Goal: Transaction & Acquisition: Purchase product/service

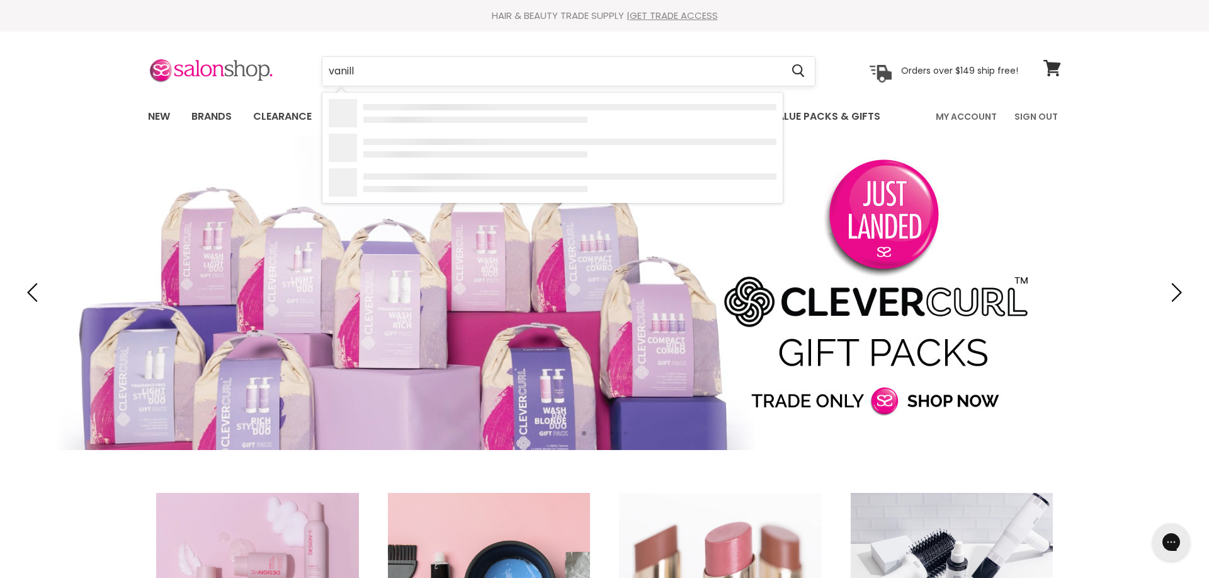
type input "vanilla"
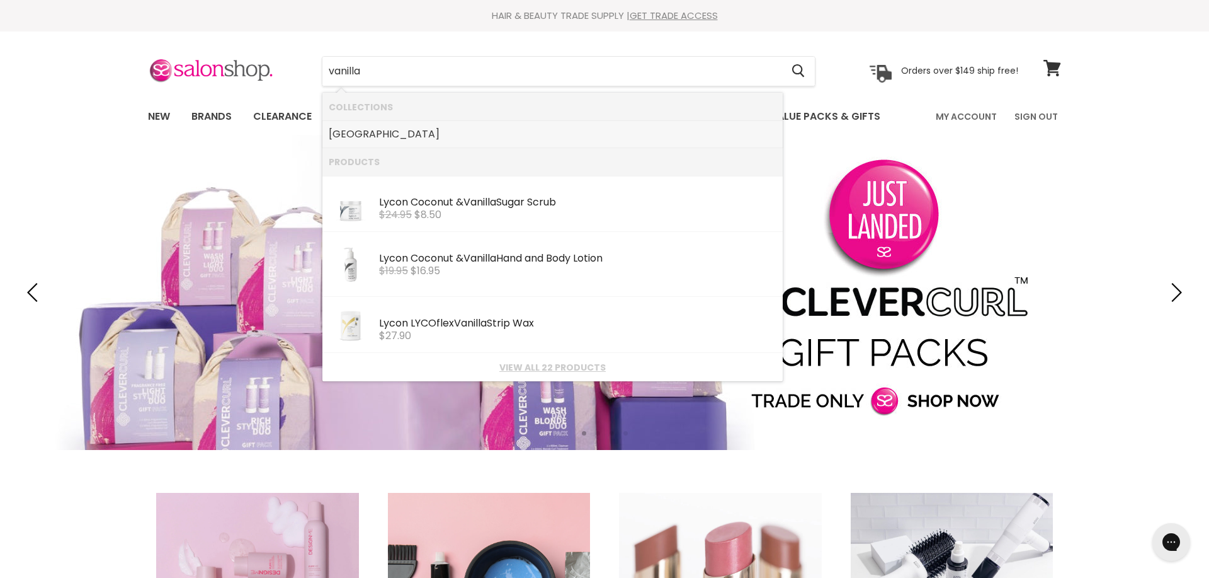
click at [388, 137] on link "Keratin Complex" at bounding box center [553, 134] width 448 height 20
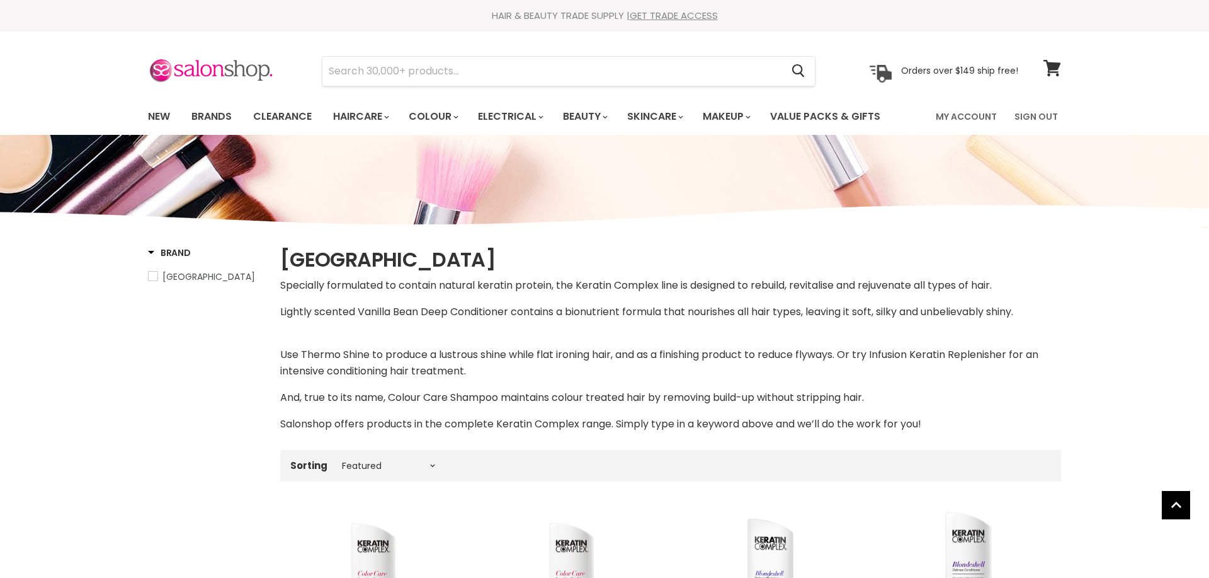
select select "manual"
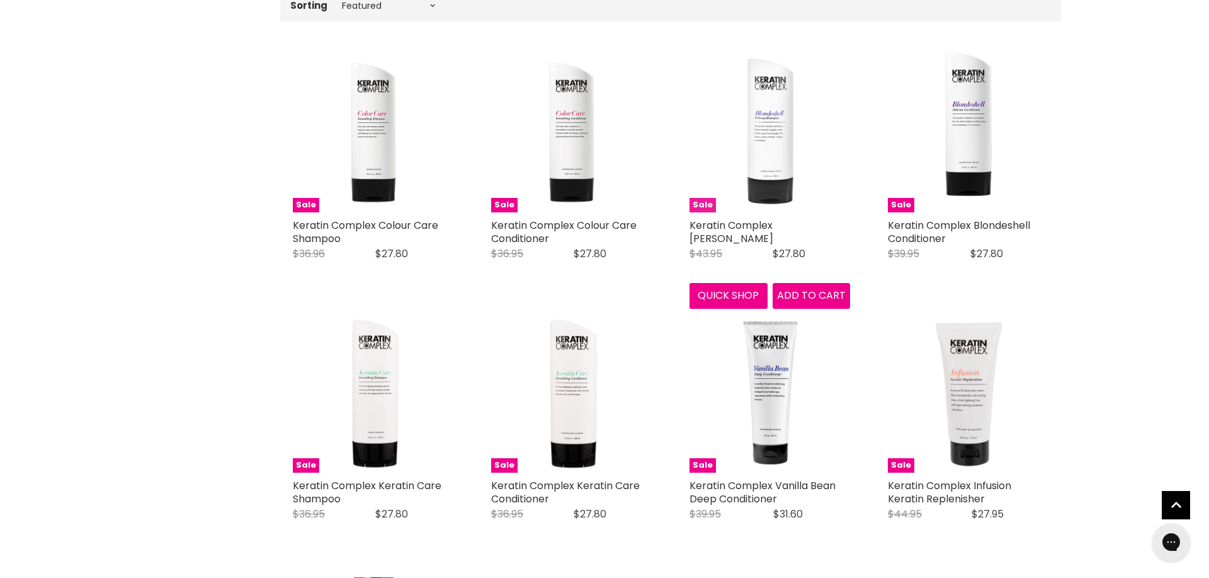
scroll to position [560, 0]
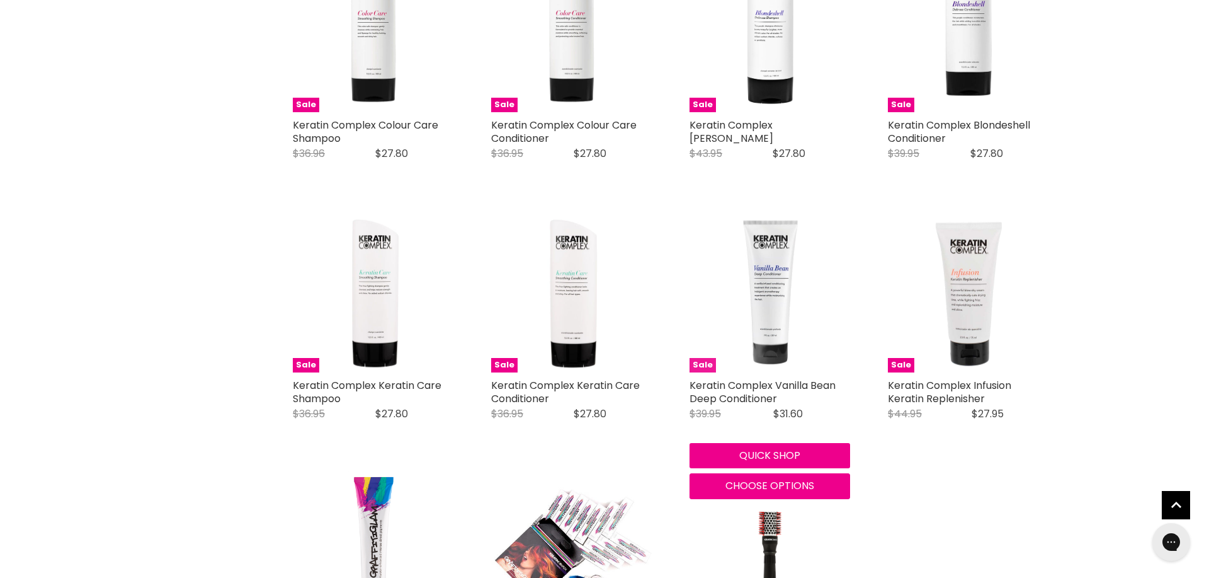
click at [774, 283] on img "Main content" at bounding box center [770, 292] width 161 height 161
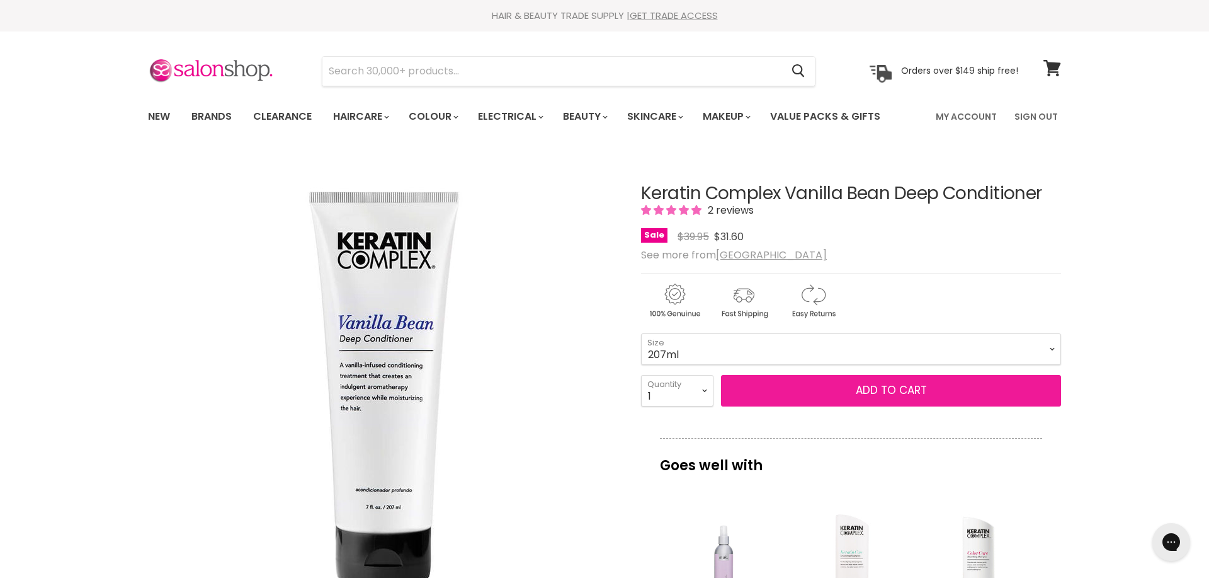
click at [841, 396] on button "Add to cart" at bounding box center [891, 390] width 340 height 31
click at [883, 392] on span "Add to cart" at bounding box center [891, 389] width 71 height 15
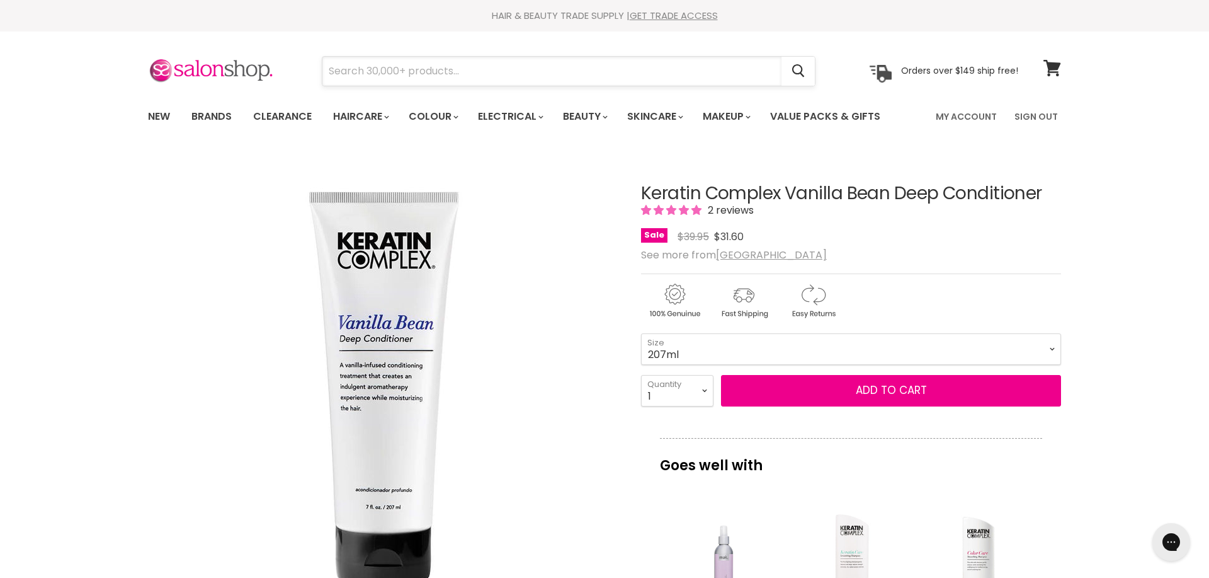
click at [411, 70] on input "Search" at bounding box center [552, 71] width 459 height 29
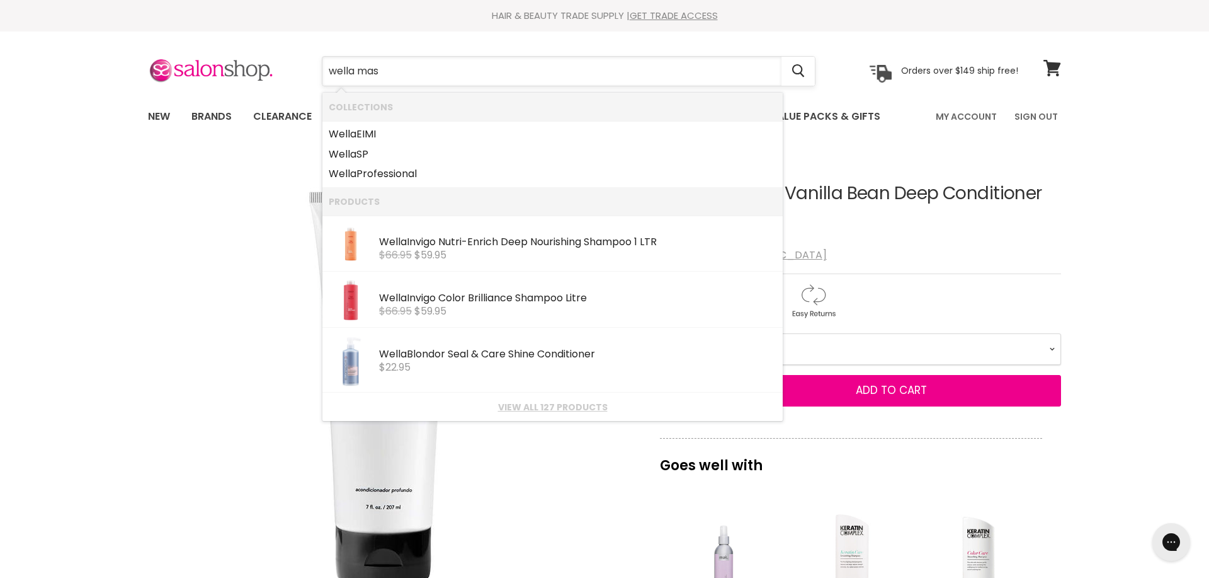
type input "wella mask"
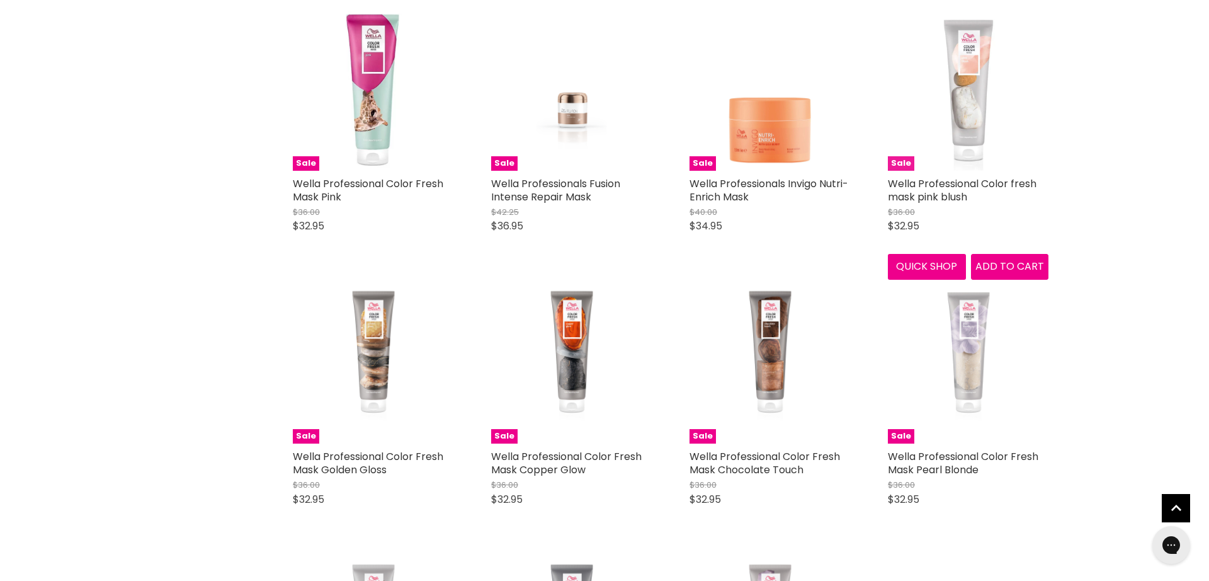
scroll to position [862, 0]
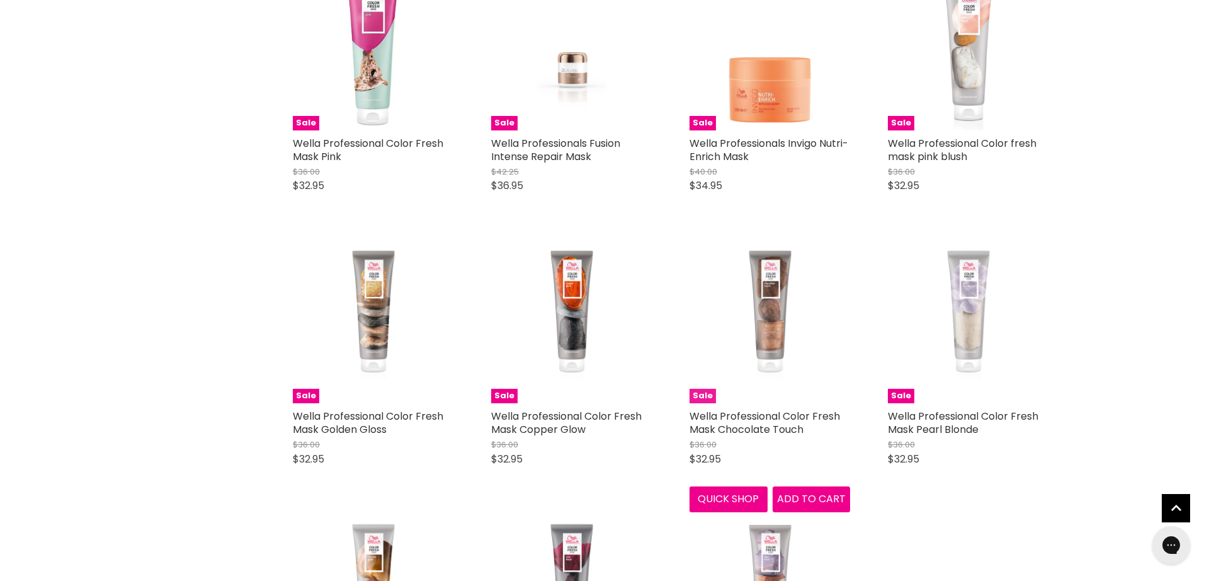
click at [765, 314] on img "Main content" at bounding box center [770, 323] width 81 height 161
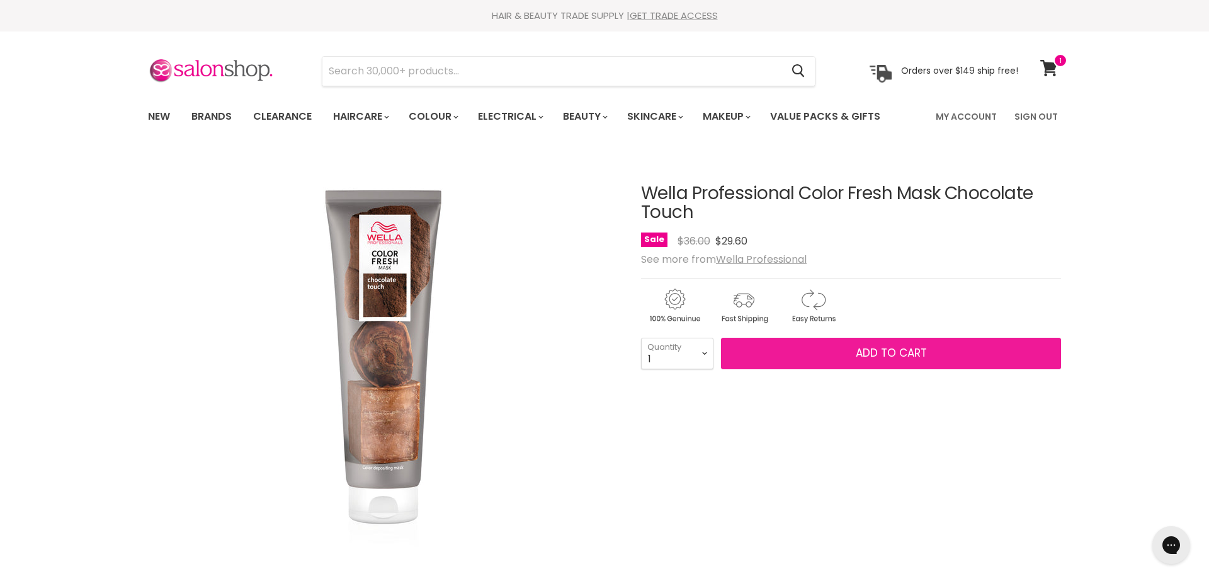
click at [880, 354] on span "Add to cart" at bounding box center [891, 352] width 71 height 15
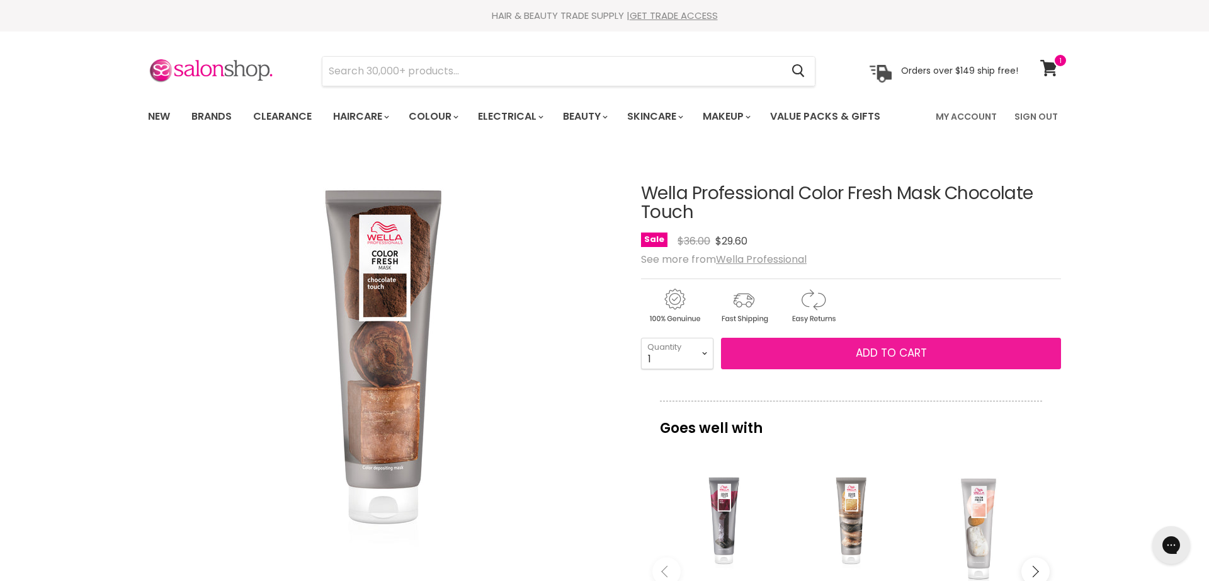
click at [880, 354] on span "Add to cart" at bounding box center [891, 352] width 71 height 15
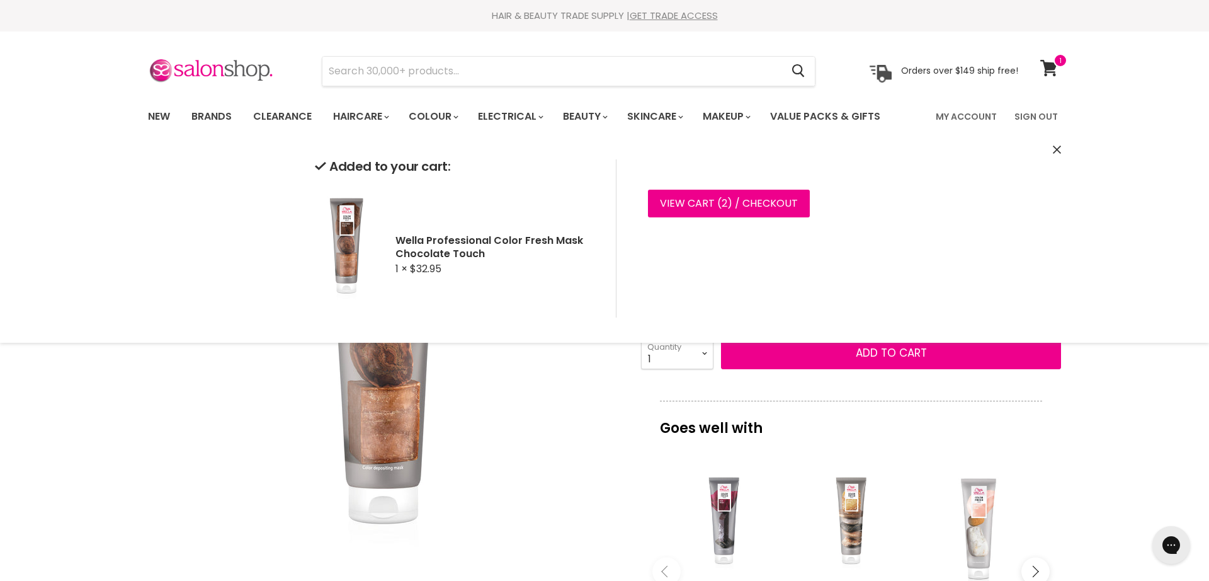
drag, startPoint x: 137, startPoint y: 395, endPoint x: 225, endPoint y: 254, distance: 165.5
click at [142, 388] on section "Click or scroll to zoom Tap or pinch to zoom" at bounding box center [604, 574] width 945 height 845
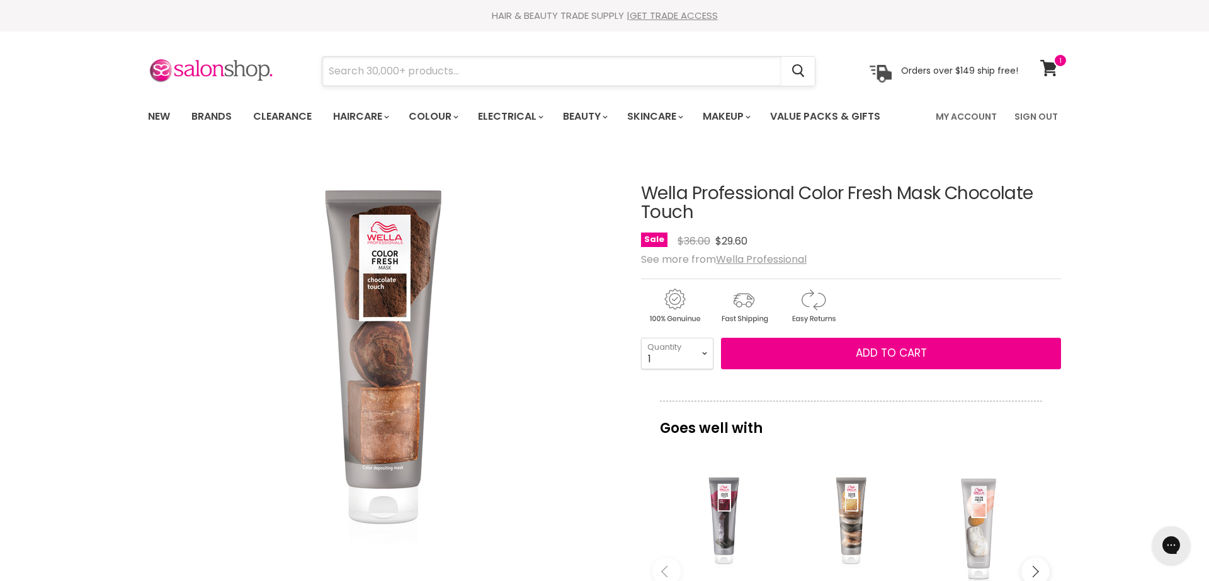
click at [446, 67] on input "Search" at bounding box center [552, 71] width 459 height 29
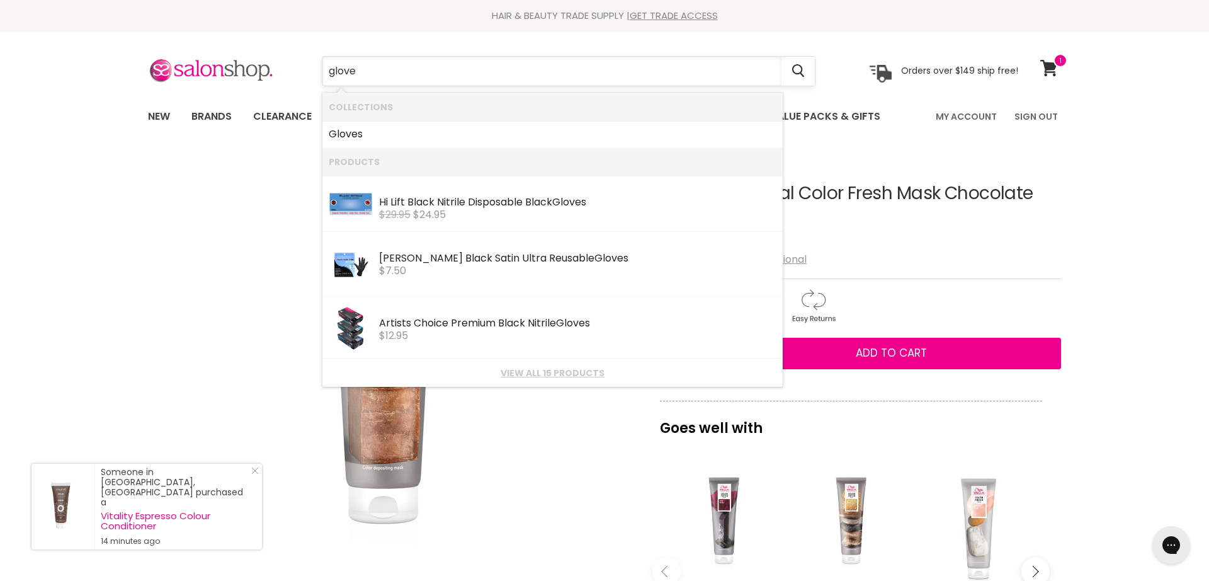
type input "gloves"
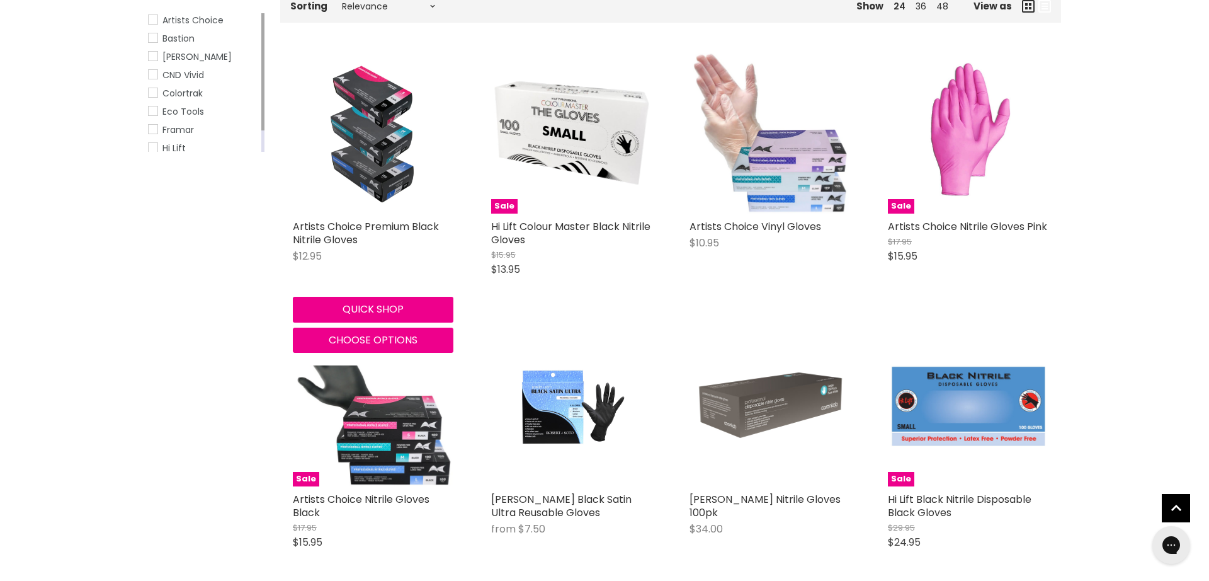
scroll to position [233, 0]
click at [374, 167] on img "Main content" at bounding box center [373, 133] width 142 height 161
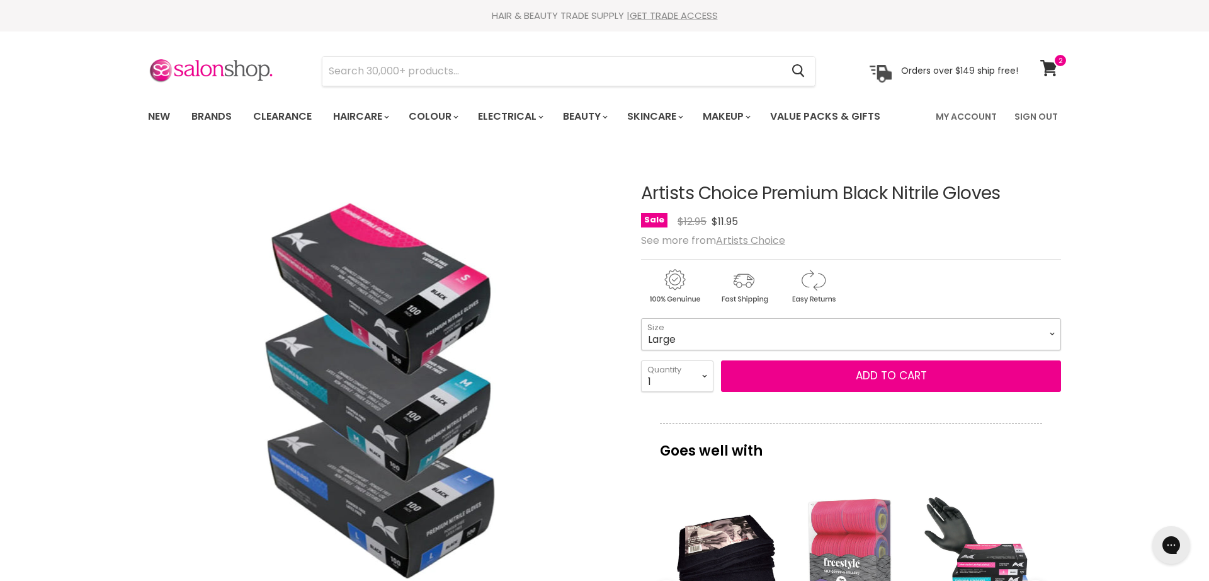
select select "Large"
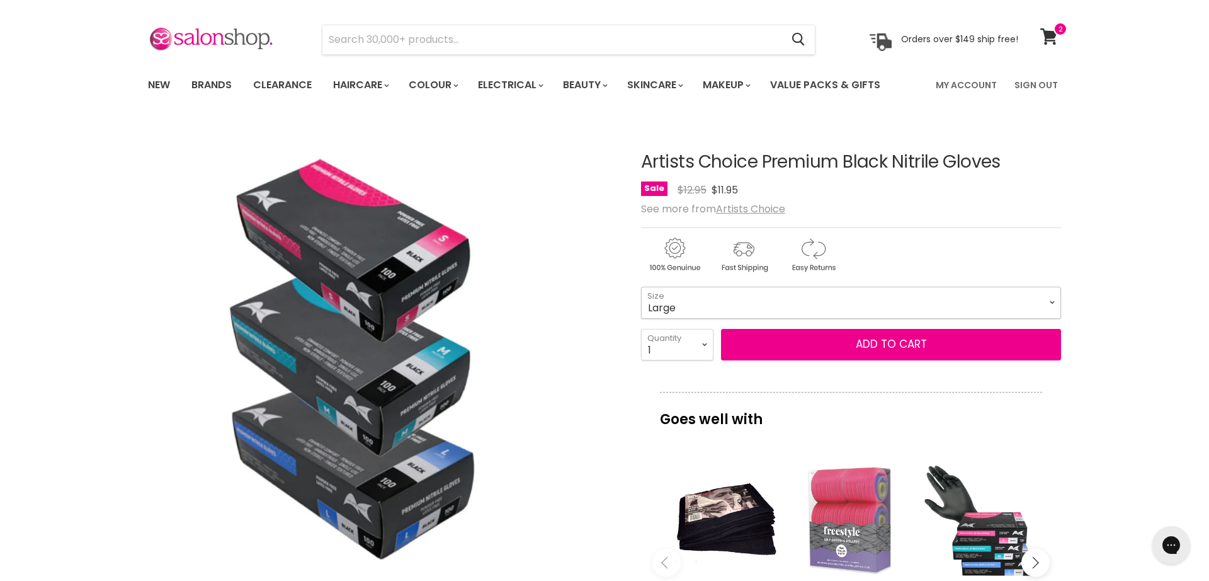
scroll to position [52, 0]
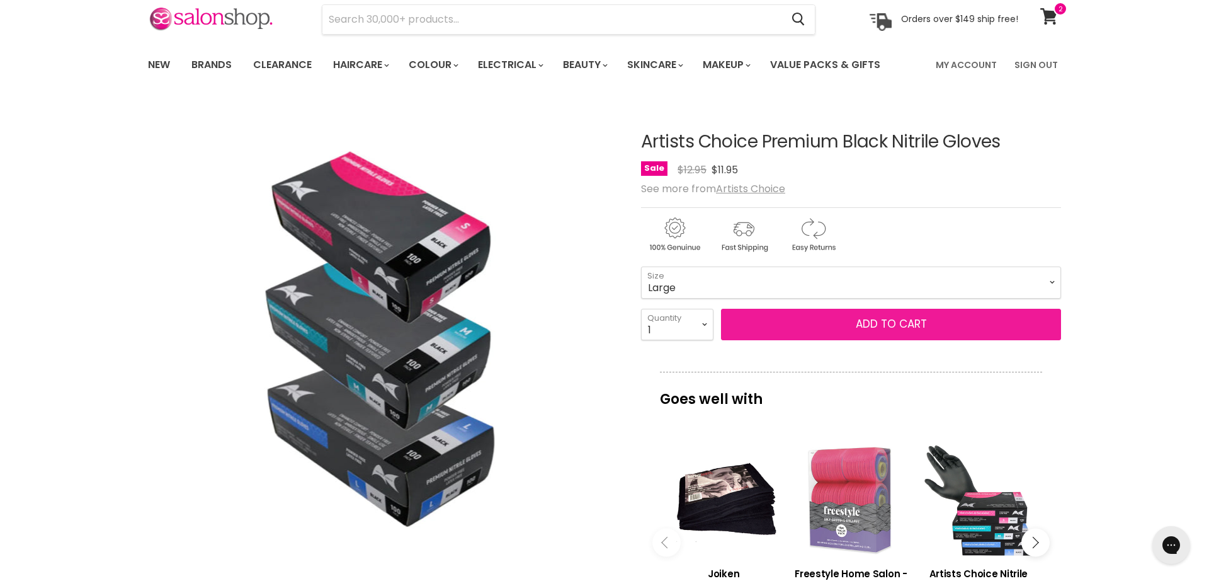
click at [846, 329] on button "Add to cart" at bounding box center [891, 324] width 340 height 31
click at [856, 323] on button "Add to cart" at bounding box center [891, 324] width 340 height 31
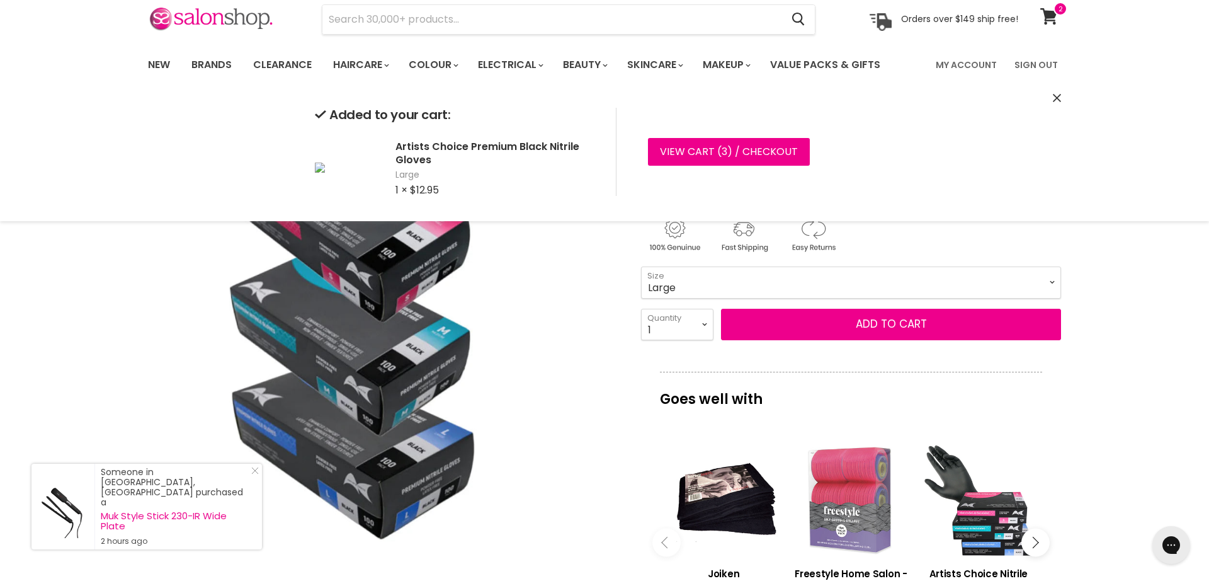
click at [598, 326] on div "Click or scroll to zoom Tap or pinch to zoom" at bounding box center [383, 336] width 471 height 471
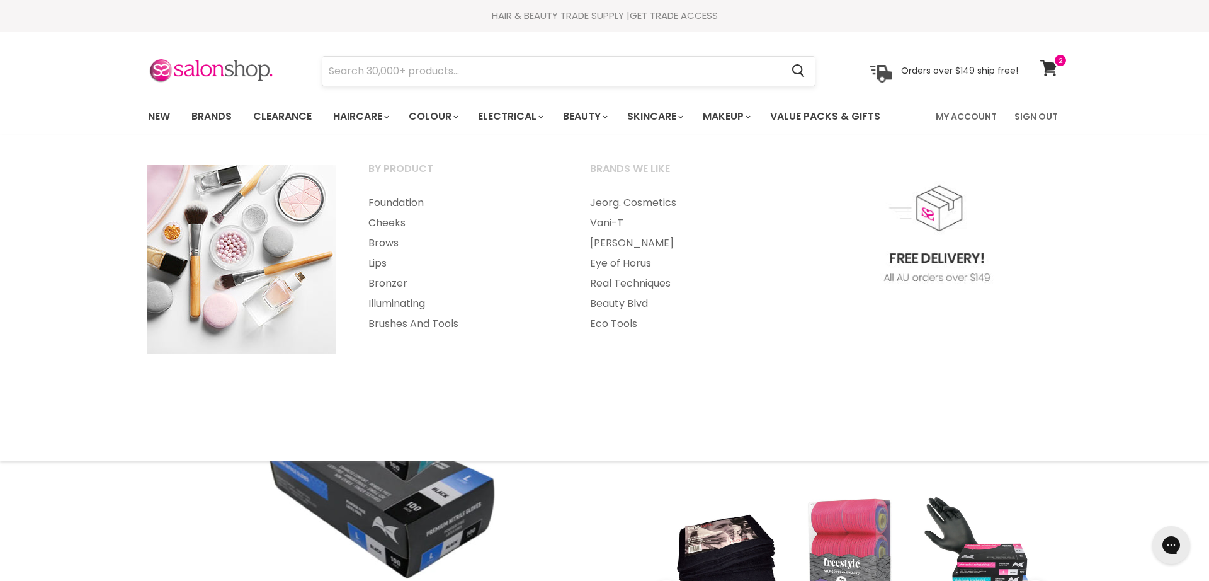
scroll to position [0, 0]
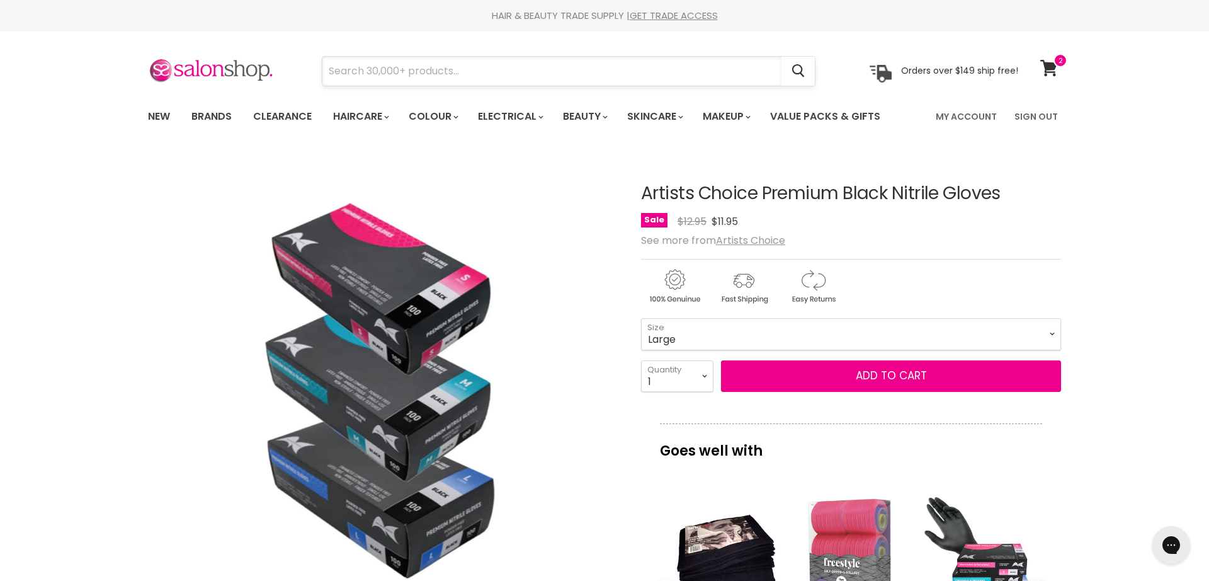
click at [673, 80] on input "Search" at bounding box center [552, 71] width 459 height 29
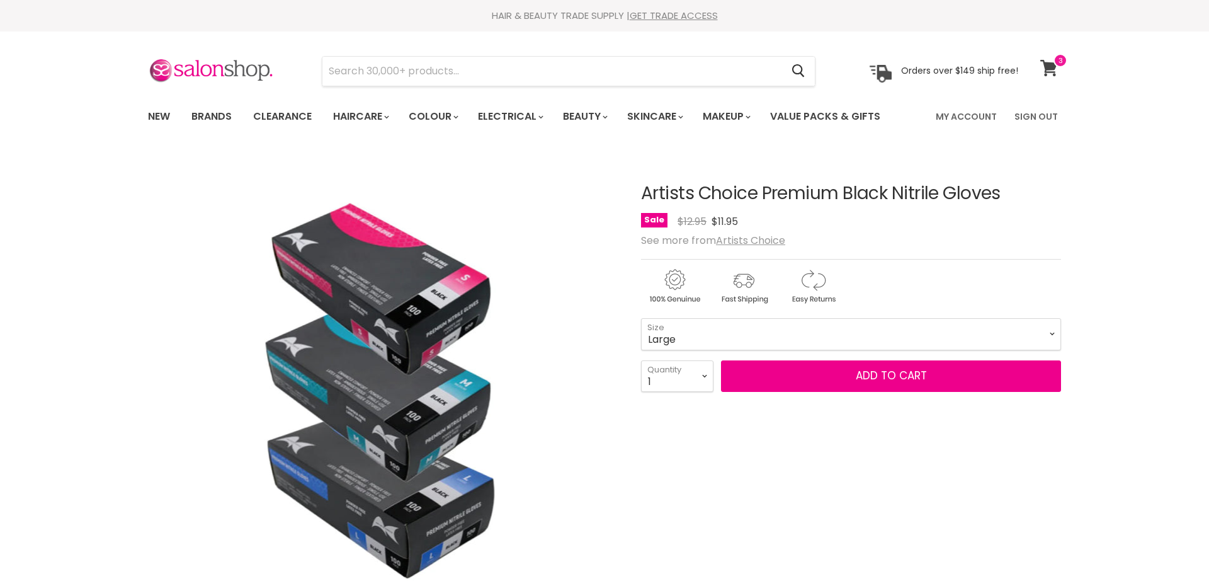
click at [1056, 68] on icon at bounding box center [1050, 68] width 18 height 16
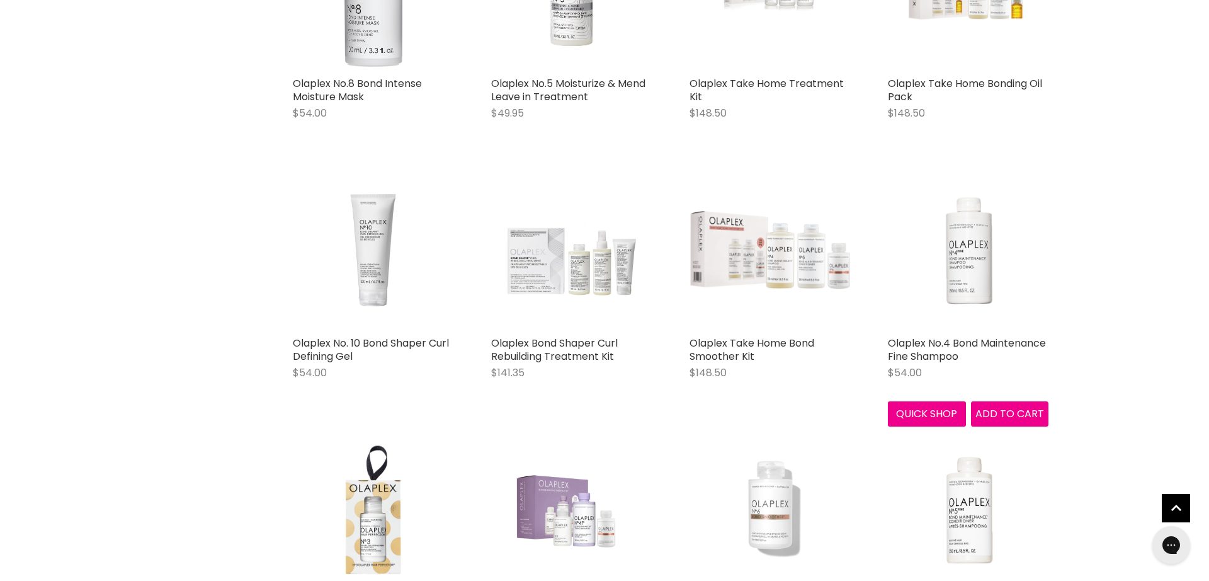
scroll to position [909, 0]
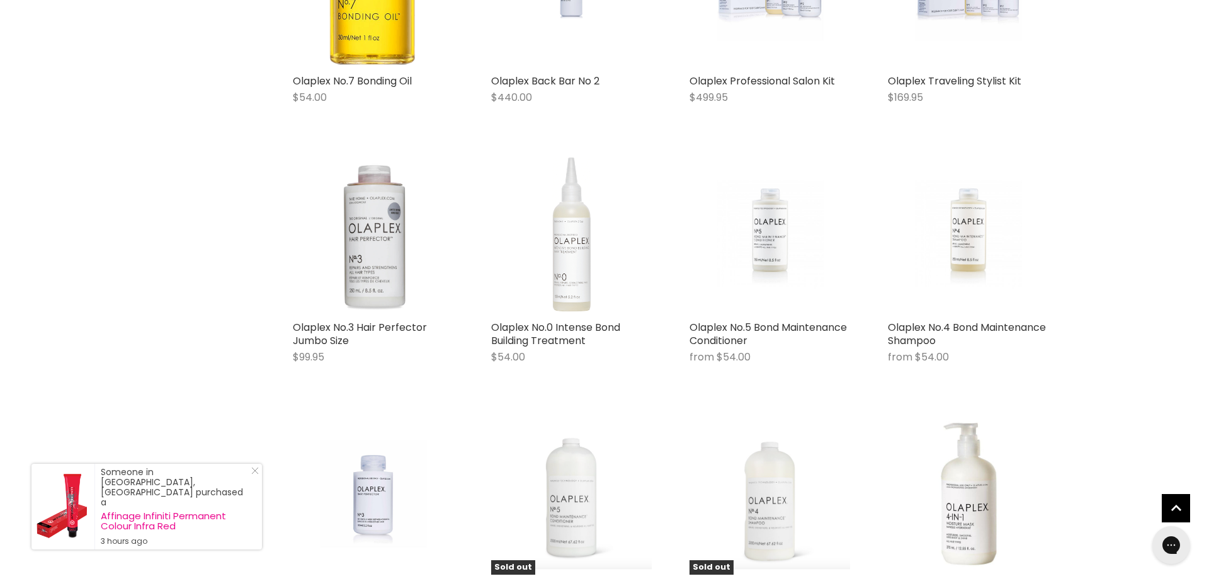
scroll to position [1703, 0]
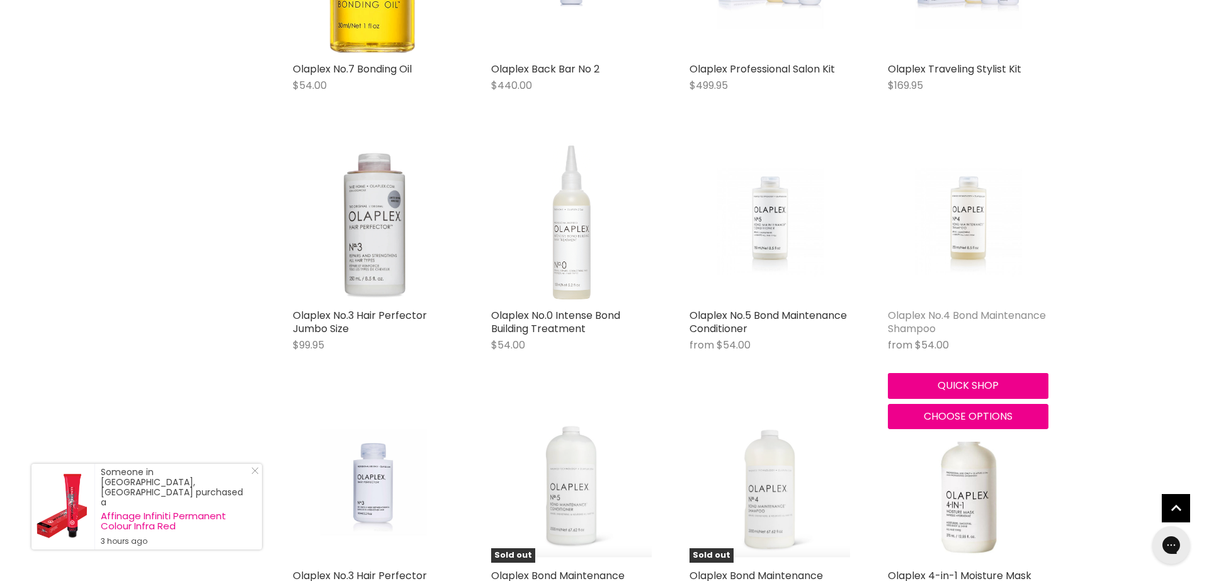
click at [952, 311] on link "Olaplex No.4 Bond Maintenance Shampoo" at bounding box center [967, 322] width 158 height 28
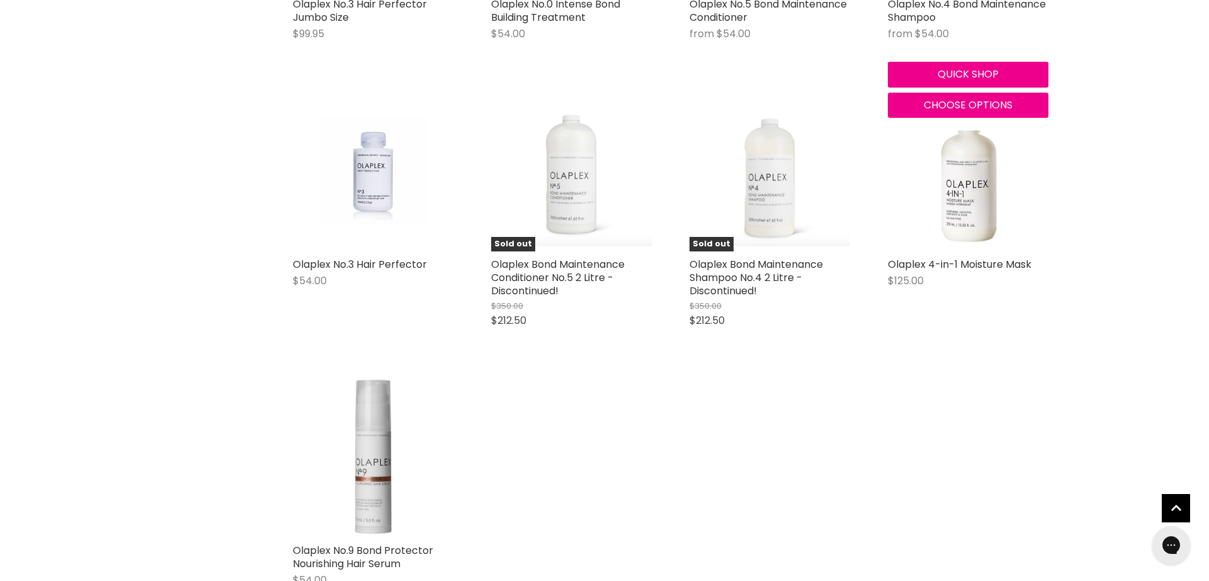
scroll to position [2013, 0]
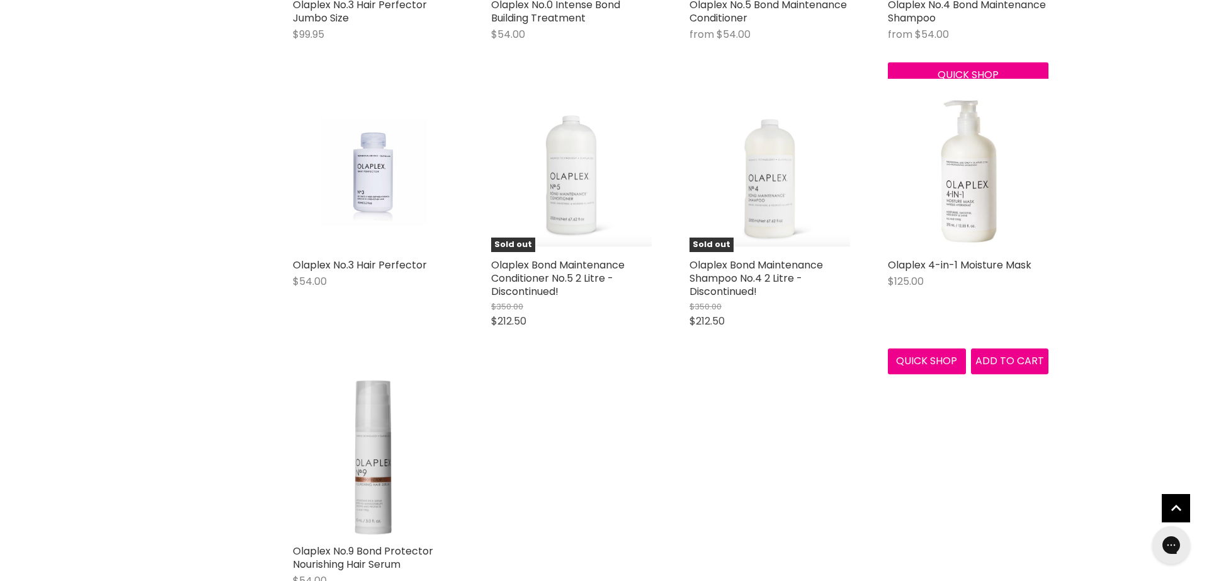
click at [971, 215] on img "Main content" at bounding box center [968, 171] width 161 height 161
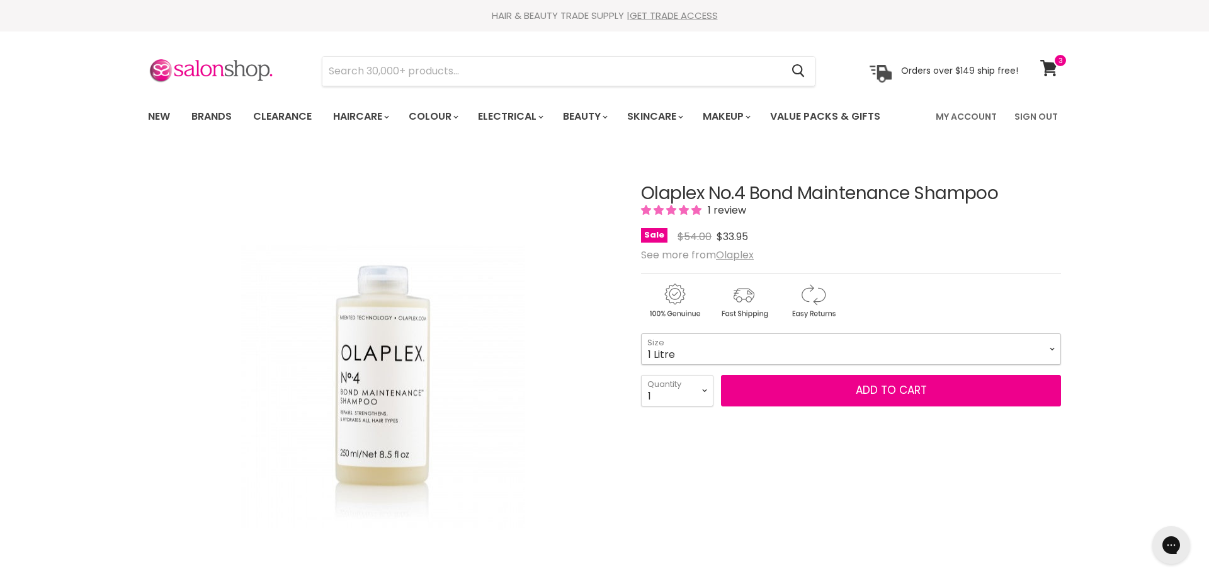
select select "1 Litre"
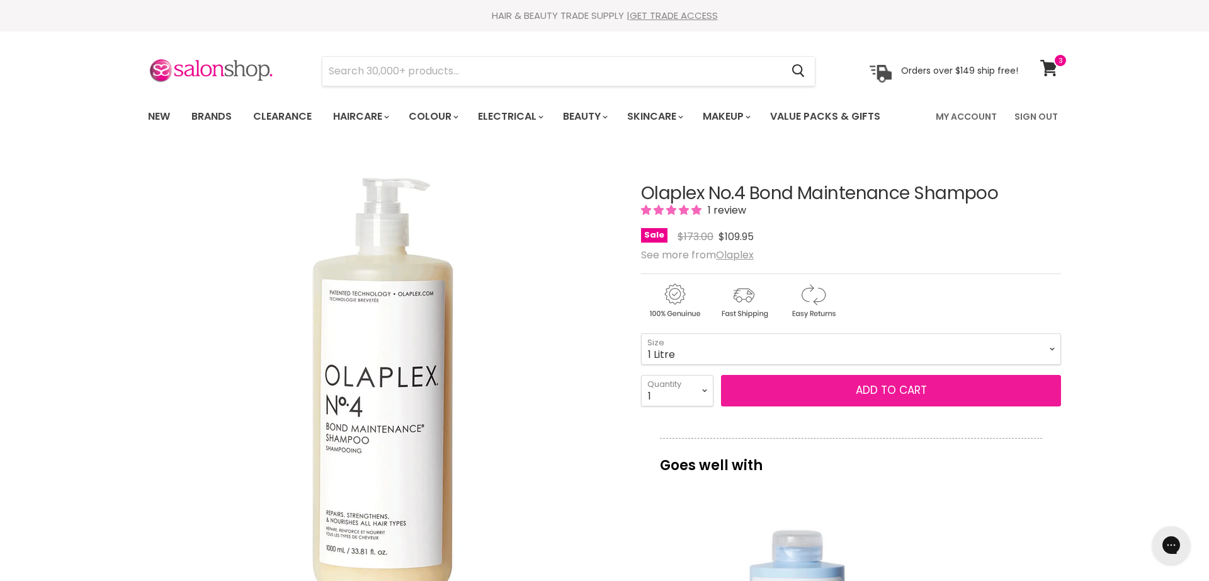
click at [906, 389] on button "Add to cart" at bounding box center [891, 390] width 340 height 31
click at [901, 390] on button "Add to cart" at bounding box center [891, 390] width 340 height 31
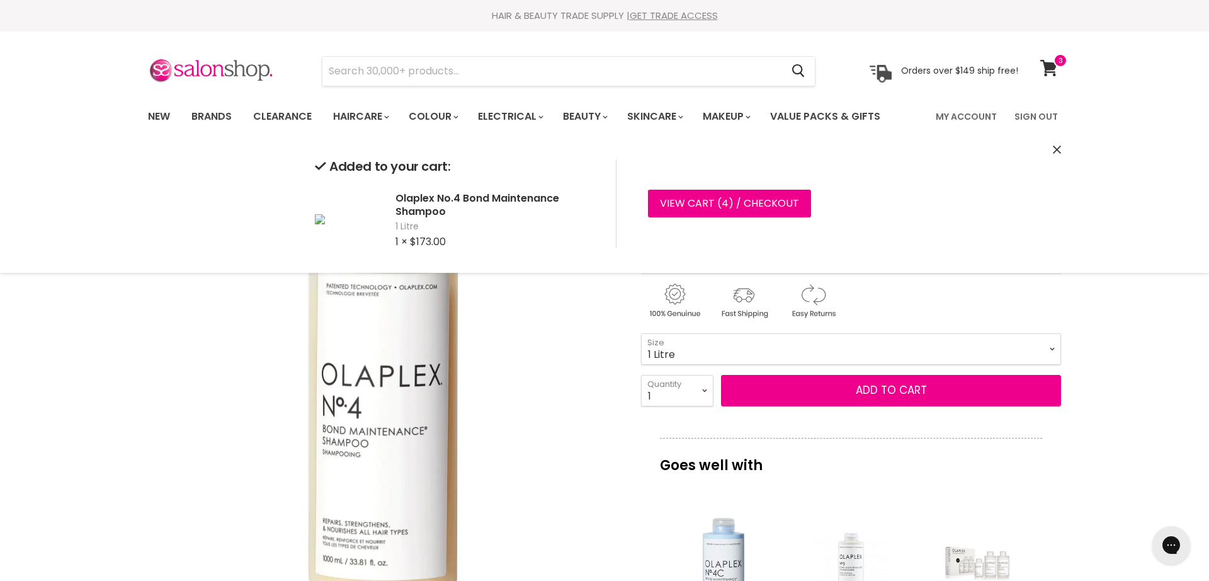
click at [540, 338] on img "Olaplex No.4 Bond Maintenance Shampoo image. Click or Scroll to Zoom." at bounding box center [383, 387] width 471 height 471
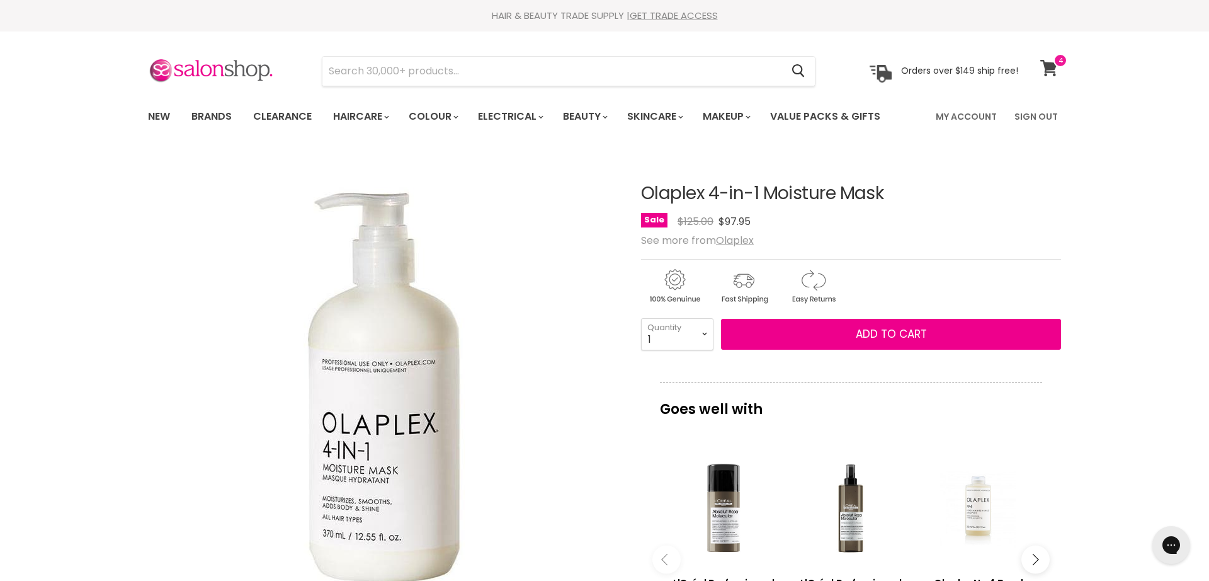
click at [1045, 64] on icon at bounding box center [1049, 68] width 17 height 16
